Goal: Find specific page/section: Find specific page/section

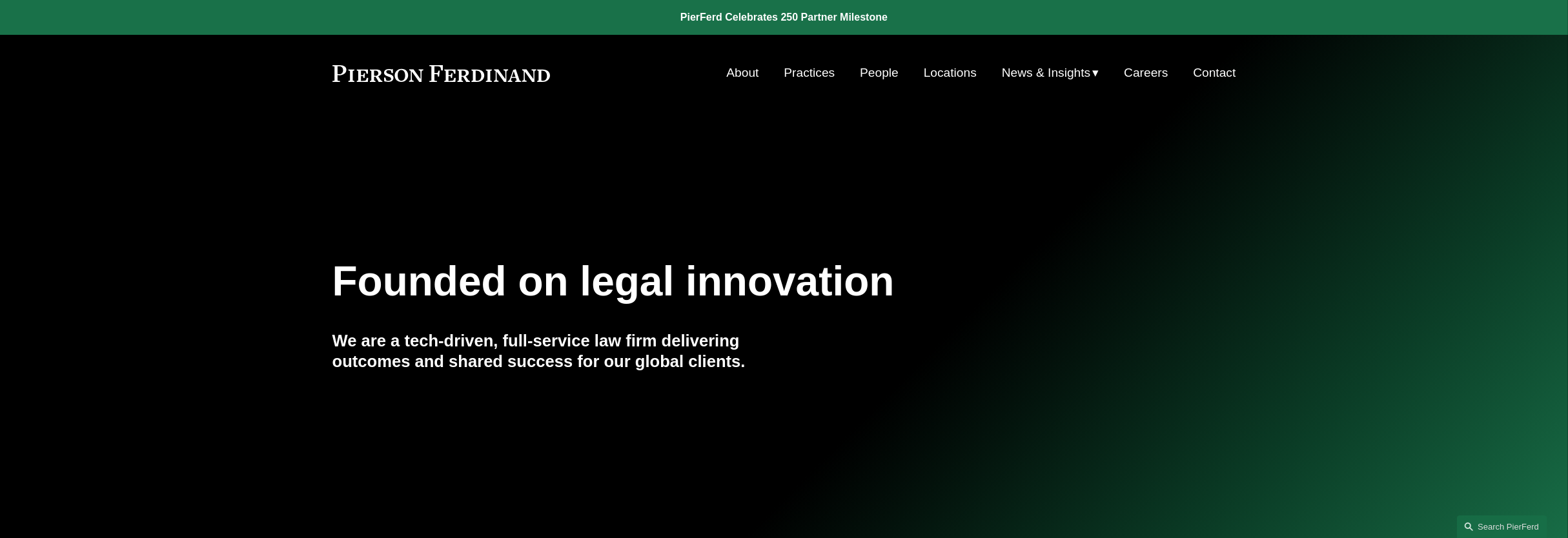
click at [891, 69] on link "People" at bounding box center [879, 73] width 39 height 25
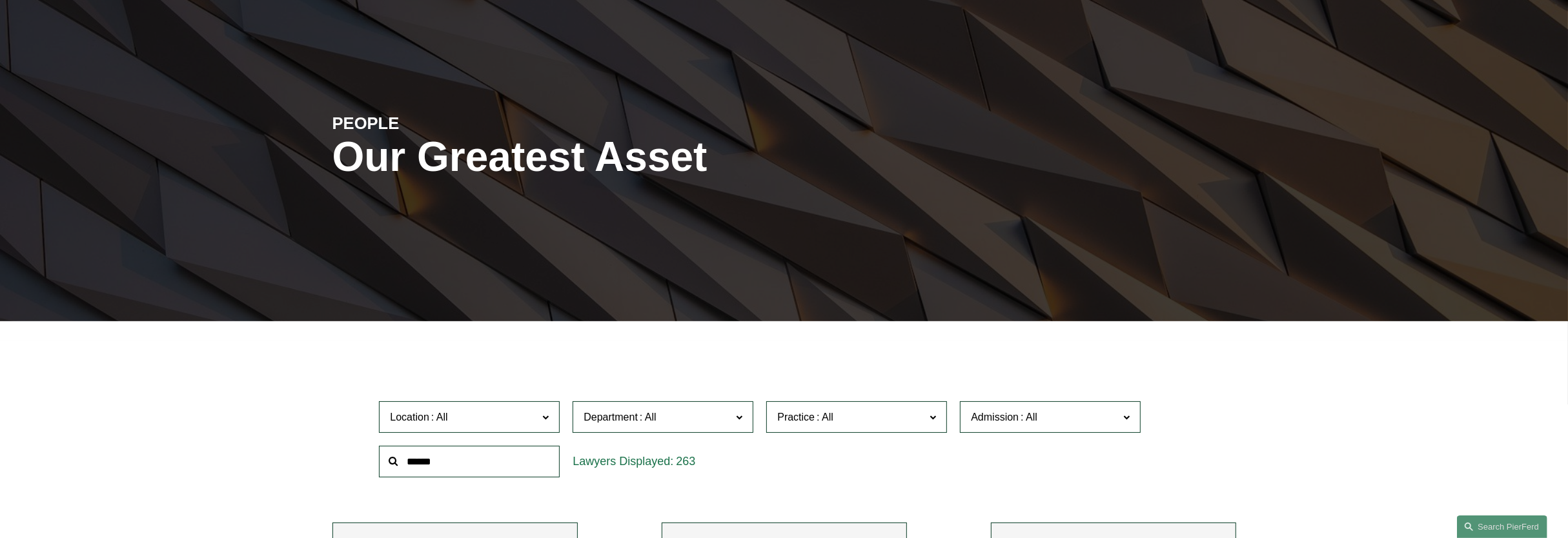
scroll to position [322, 0]
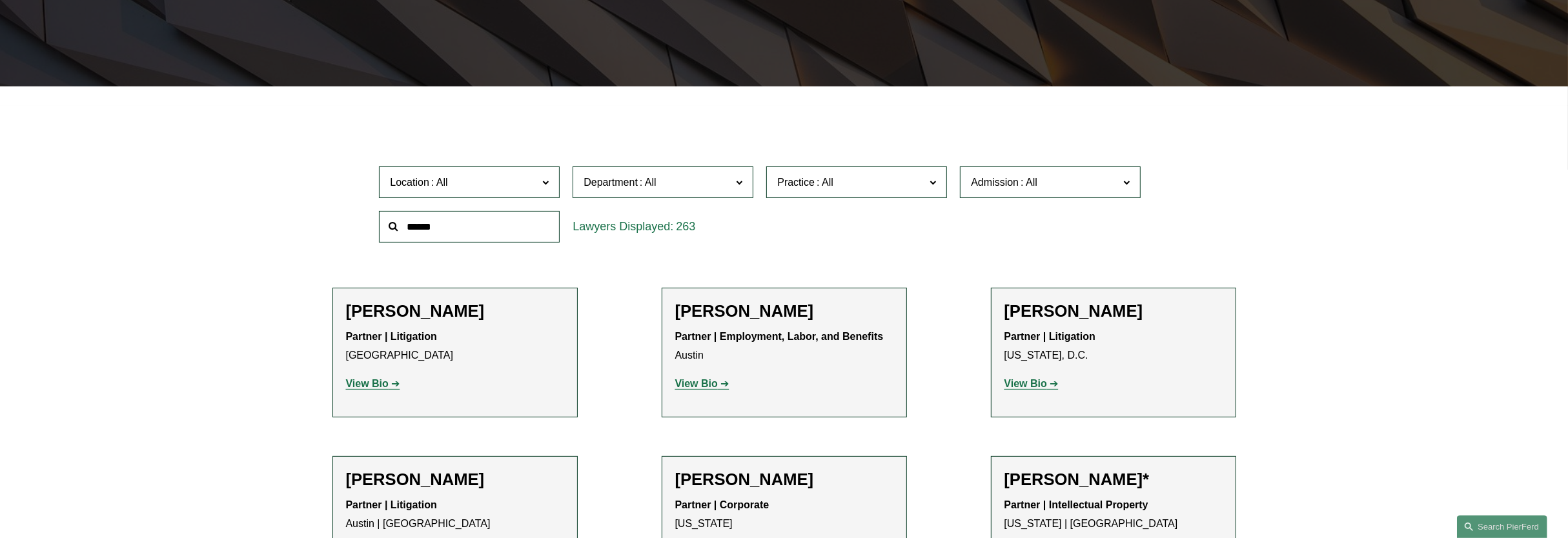
click at [514, 229] on input "text" at bounding box center [469, 226] width 181 height 31
type input "*******"
click at [1049, 183] on span "Admission" at bounding box center [1045, 182] width 148 height 17
click at [0, 0] on link "[US_STATE]" at bounding box center [0, 0] width 0 height 0
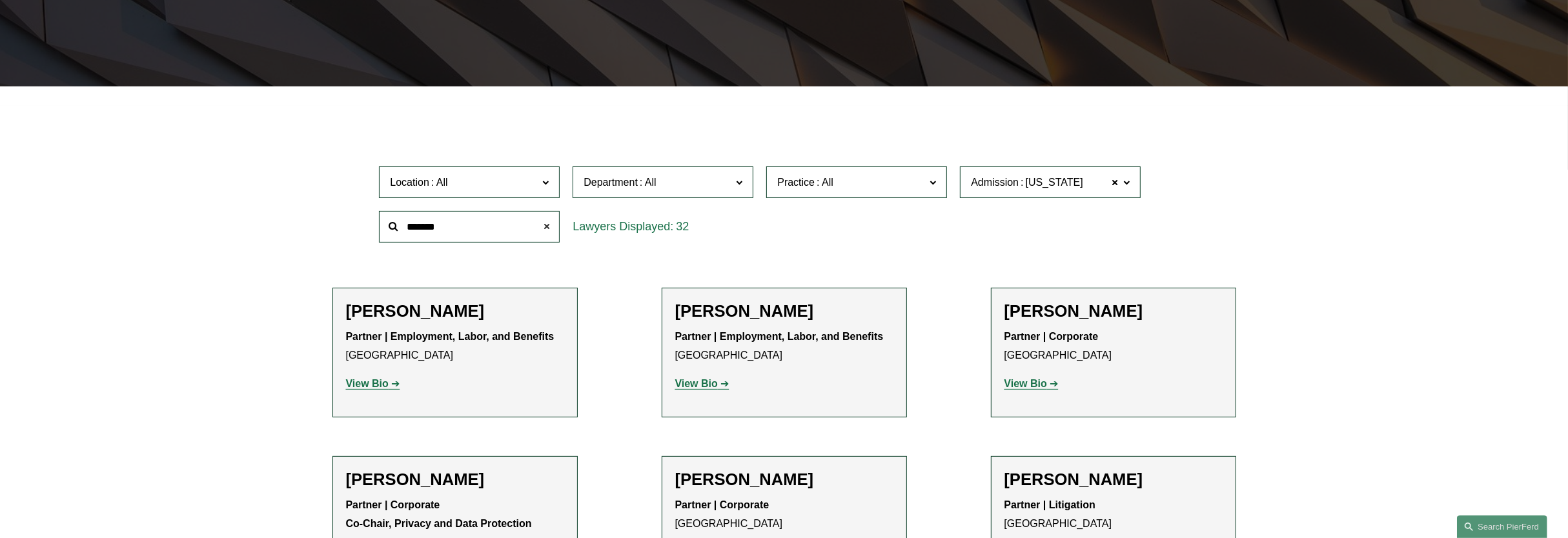
click at [545, 229] on span at bounding box center [547, 226] width 26 height 26
click at [723, 183] on span "Department" at bounding box center [657, 182] width 148 height 17
click at [0, 0] on link "Litigation" at bounding box center [0, 0] width 0 height 0
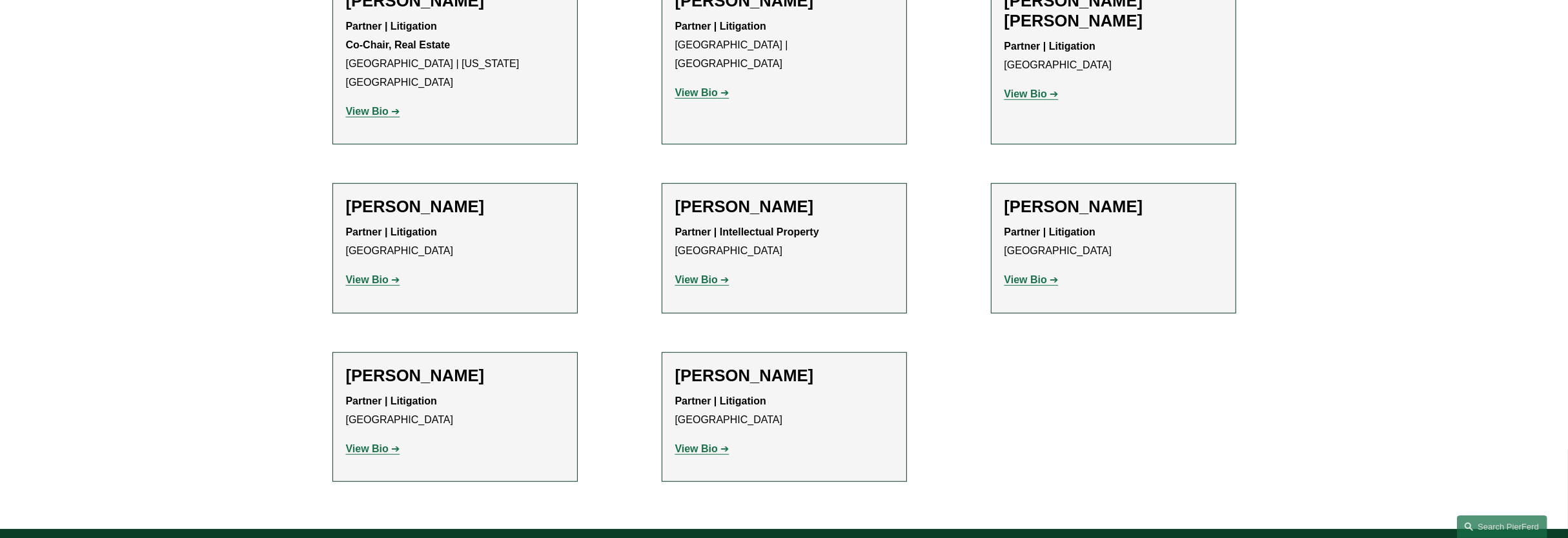
scroll to position [1049, 0]
